Goal: Information Seeking & Learning: Compare options

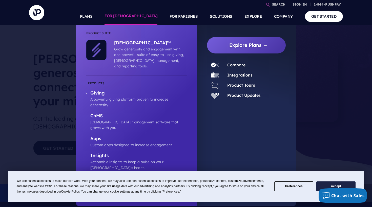
click at [101, 90] on p "Giving" at bounding box center [138, 93] width 96 height 6
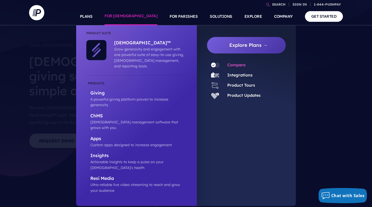
click at [240, 63] on link "Compare" at bounding box center [236, 64] width 18 height 5
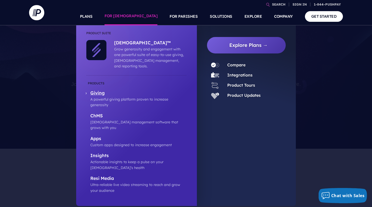
click at [101, 90] on p "Giving" at bounding box center [138, 93] width 96 height 6
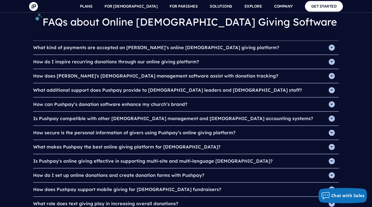
scroll to position [1734, 0]
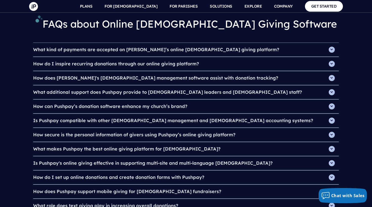
click at [79, 142] on h4 "What makes Pushpay the best online giving platform for [DEMOGRAPHIC_DATA]?" at bounding box center [186, 149] width 306 height 14
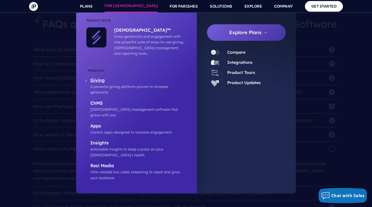
click at [99, 77] on p "Giving" at bounding box center [138, 80] width 96 height 6
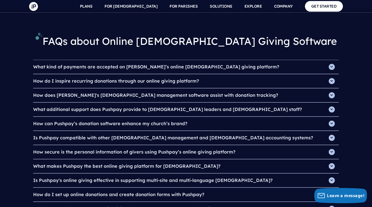
scroll to position [1717, 0]
